Goal: Task Accomplishment & Management: Manage account settings

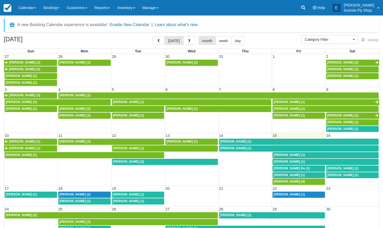
select select
click at [125, 160] on span "[PERSON_NAME] (2)" at bounding box center [128, 162] width 31 height 4
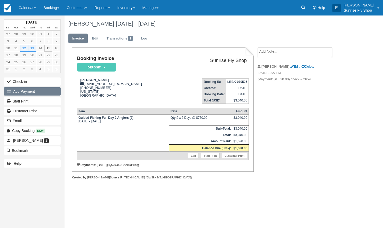
drag, startPoint x: 28, startPoint y: 92, endPoint x: 33, endPoint y: 92, distance: 4.6
click at [28, 92] on button "Add Payment" at bounding box center [32, 91] width 57 height 8
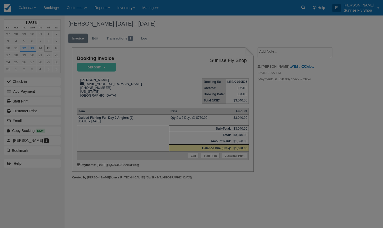
type input "[DATE]"
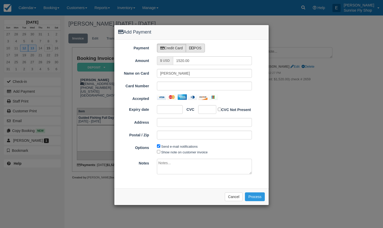
click at [198, 50] on label "POS" at bounding box center [195, 48] width 19 height 9
radio input "true"
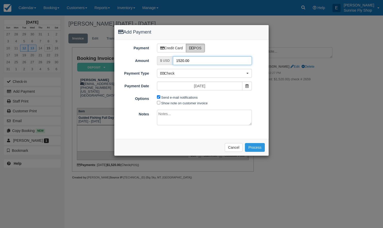
click at [196, 60] on input "1520.00" at bounding box center [212, 60] width 79 height 9
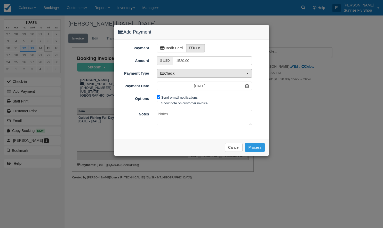
click at [191, 74] on span "Check" at bounding box center [202, 73] width 85 height 5
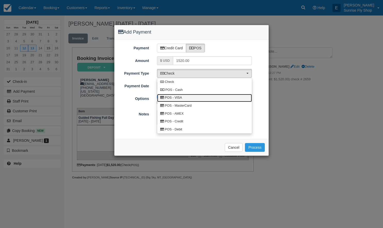
click at [180, 96] on span "POS - VISA" at bounding box center [173, 98] width 17 height 5
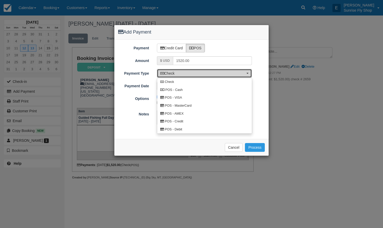
select select "VISA"
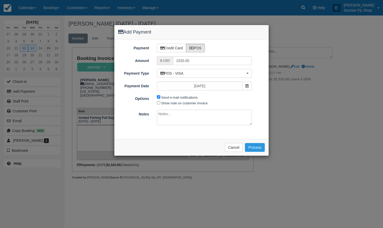
drag, startPoint x: 159, startPoint y: 97, endPoint x: 194, endPoint y: 112, distance: 37.4
click at [160, 97] on input "Send e-mail notifications" at bounding box center [158, 96] width 3 height 3
checkbox input "false"
click at [252, 147] on button "Process" at bounding box center [255, 147] width 20 height 9
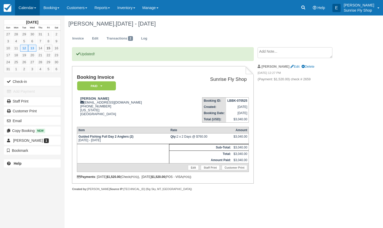
click at [28, 7] on link "Calendar" at bounding box center [27, 7] width 25 height 15
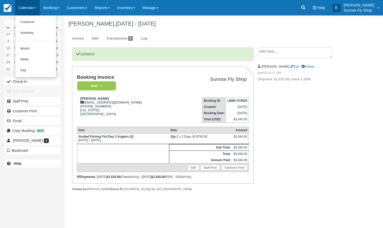
click at [37, 49] on link "Month" at bounding box center [35, 48] width 41 height 11
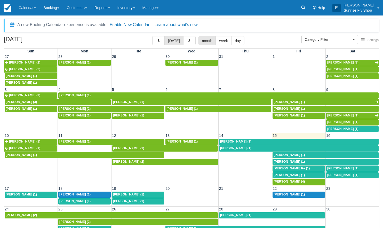
select select
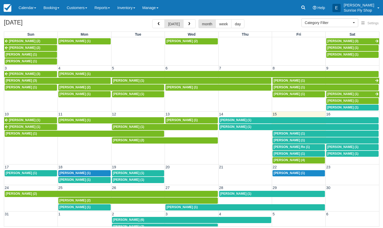
scroll to position [17, 0]
